Goal: Information Seeking & Learning: Learn about a topic

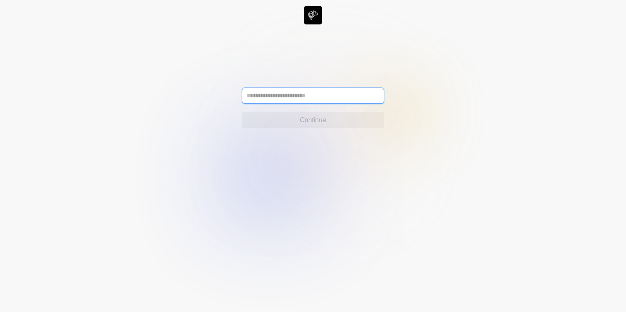
click at [313, 95] on input "text" at bounding box center [313, 96] width 143 height 16
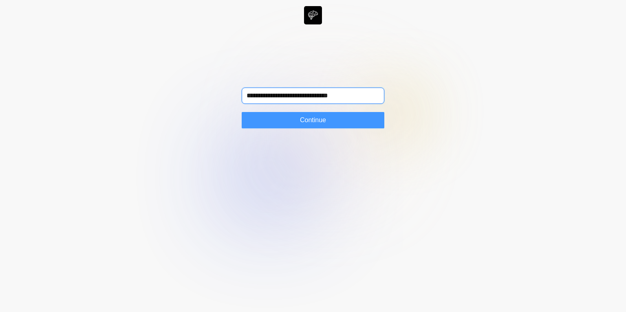
type input "**********"
click at [310, 123] on span "Continue" at bounding box center [313, 120] width 26 height 10
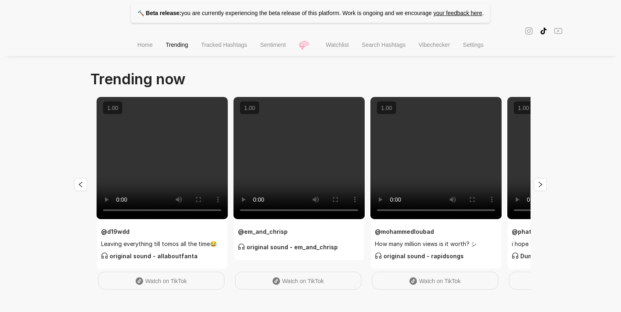
click at [380, 51] on li "Search Hashtags" at bounding box center [383, 45] width 57 height 21
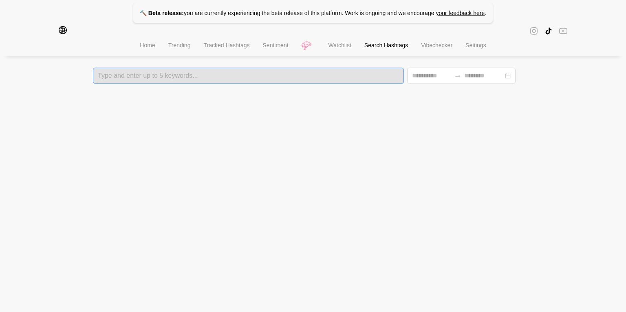
click at [288, 79] on div "Type and enter up to 5 keywords..." at bounding box center [248, 76] width 311 height 16
type input "**********"
click at [64, 84] on html "🔨 Beta release: you are currently experiencing the beta release of this platfor…" at bounding box center [313, 42] width 626 height 84
click at [64, 34] on icon "global" at bounding box center [63, 30] width 8 height 8
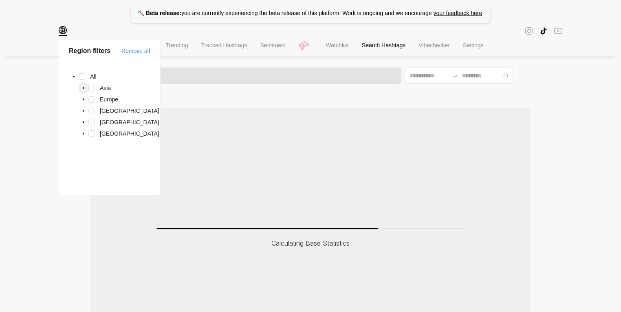
click at [83, 89] on icon "caret-down" at bounding box center [84, 88] width 2 height 3
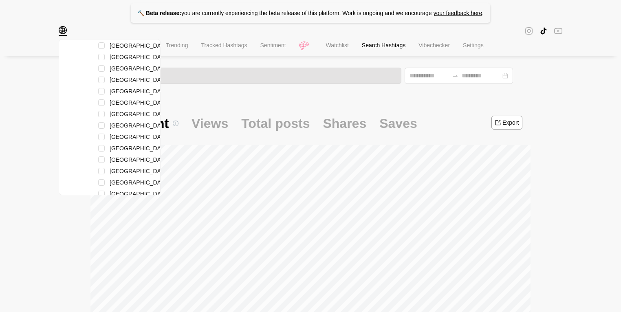
scroll to position [72, 0]
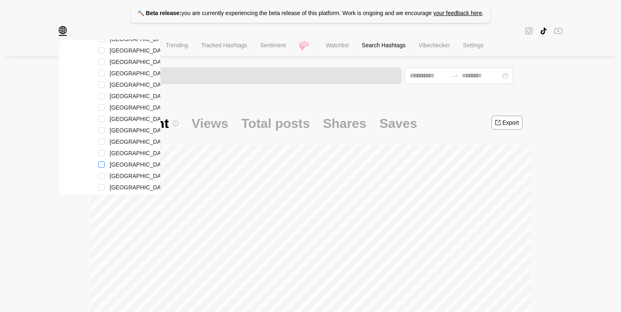
click at [103, 167] on div "Singapore" at bounding box center [120, 165] width 102 height 11
click at [102, 165] on span at bounding box center [101, 164] width 7 height 7
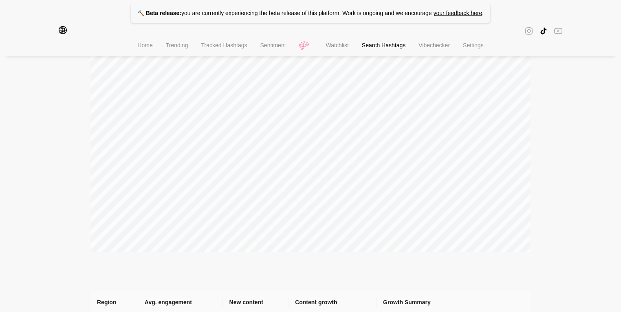
scroll to position [0, 0]
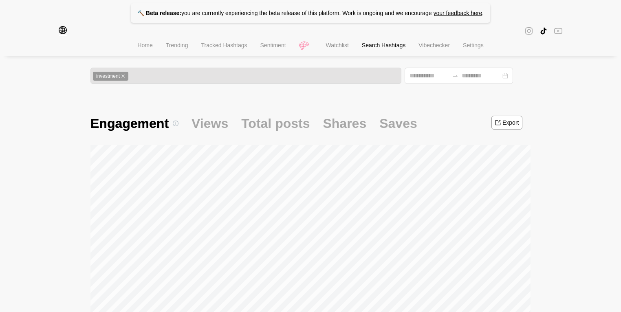
click at [65, 34] on icon "global" at bounding box center [63, 30] width 8 height 8
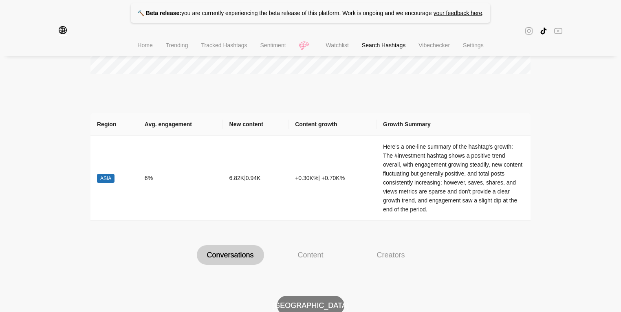
scroll to position [306, 0]
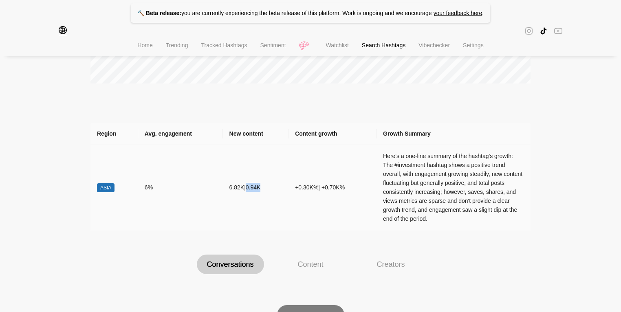
drag, startPoint x: 248, startPoint y: 188, endPoint x: 262, endPoint y: 188, distance: 14.3
click at [262, 188] on td "6.82K | 0.94K" at bounding box center [256, 187] width 66 height 85
click at [244, 178] on td "6.82K | 0.94K" at bounding box center [256, 187] width 66 height 85
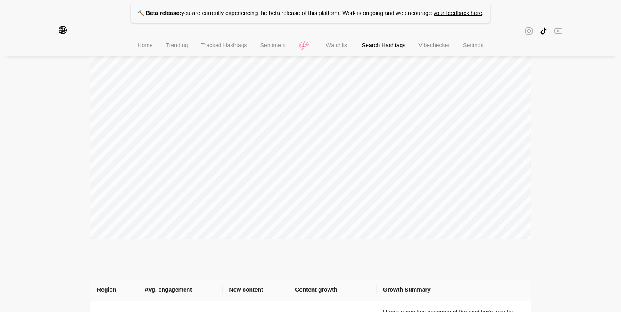
scroll to position [0, 0]
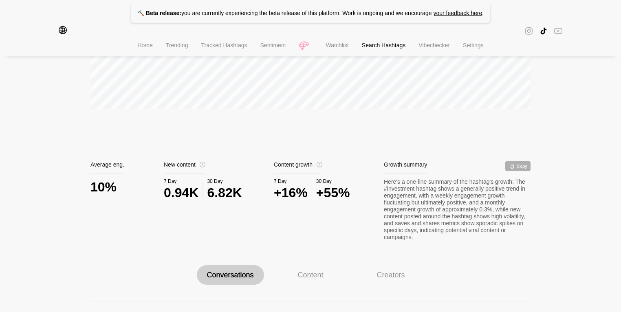
click at [64, 33] on icon "global" at bounding box center [63, 30] width 8 height 8
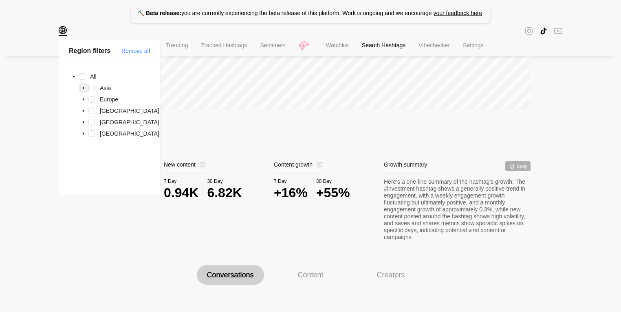
click at [83, 87] on icon "caret-down" at bounding box center [84, 88] width 2 height 3
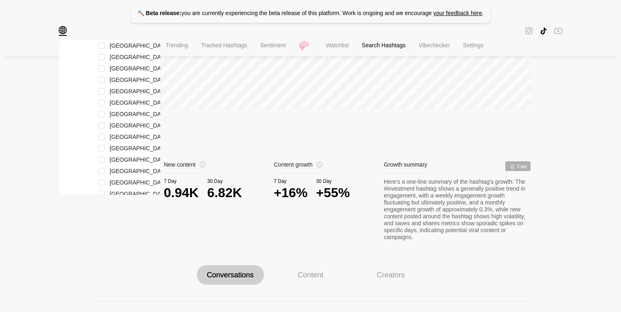
scroll to position [4, 0]
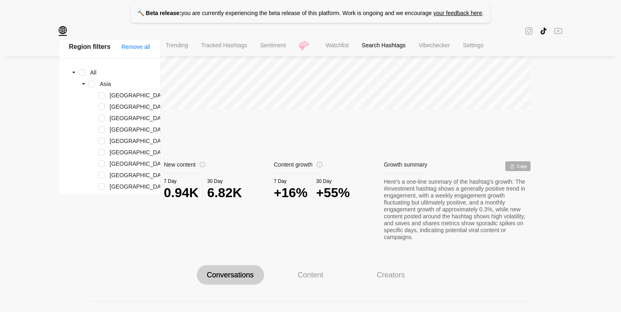
click at [25, 161] on div "🔨 Beta release: you are currently experiencing the beta release of this platfor…" at bounding box center [310, 253] width 621 height 1067
